Goal: Task Accomplishment & Management: Manage account settings

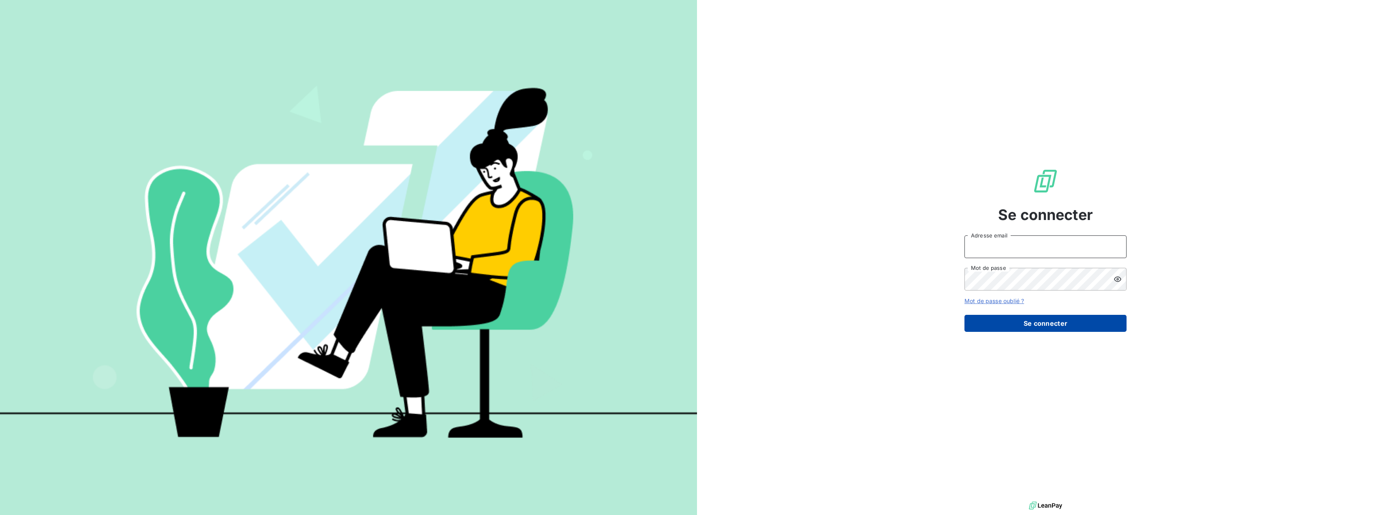
type input "[PERSON_NAME][EMAIL_ADDRESS][PERSON_NAME][DOMAIN_NAME]"
click at [1031, 320] on button "Se connecter" at bounding box center [1046, 323] width 162 height 17
